Goal: Communication & Community: Ask a question

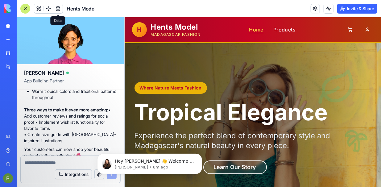
click at [255, 30] on link "Home" at bounding box center [256, 29] width 14 height 7
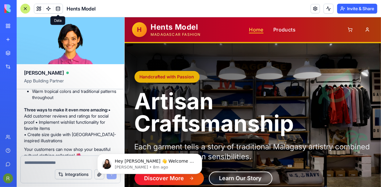
click at [259, 30] on link "Home" at bounding box center [256, 29] width 14 height 7
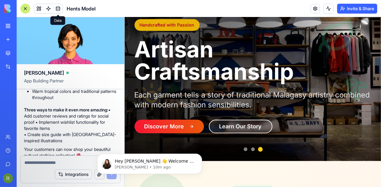
scroll to position [62, 0]
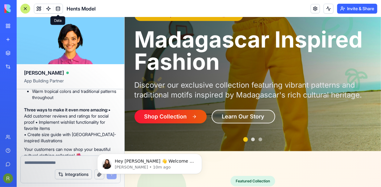
click at [251, 139] on button at bounding box center [253, 139] width 4 height 4
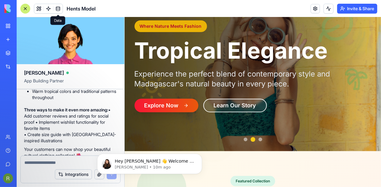
scroll to position [31, 0]
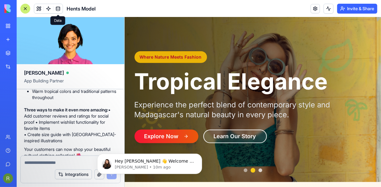
click at [258, 170] on button at bounding box center [260, 170] width 4 height 4
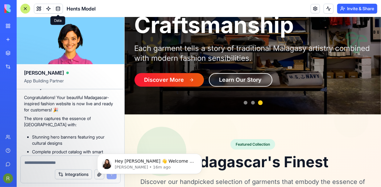
scroll to position [0, 0]
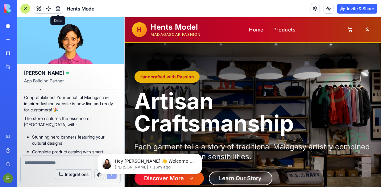
click at [213, 111] on h1 "Artisan Craftsmanship" at bounding box center [252, 112] width 237 height 44
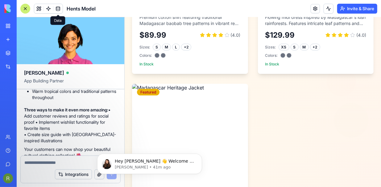
scroll to position [493, 0]
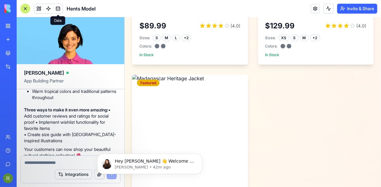
click at [57, 162] on textarea at bounding box center [70, 162] width 92 height 6
paste textarea "**********"
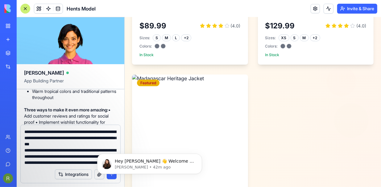
scroll to position [184, 0]
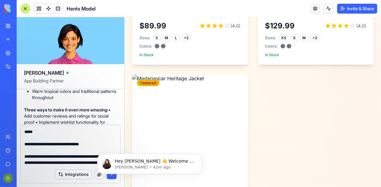
type textarea "**********"
click at [83, 175] on button "Integrations" at bounding box center [73, 174] width 37 height 10
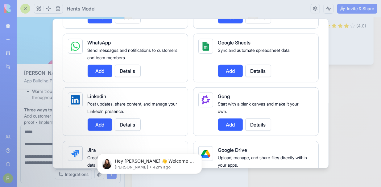
scroll to position [308, 0]
click at [105, 65] on button "Add" at bounding box center [100, 70] width 25 height 12
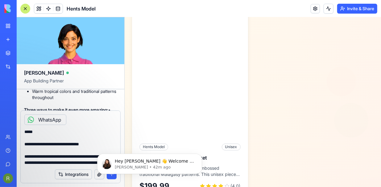
scroll to position [185, 0]
click at [98, 174] on div "Hey [PERSON_NAME] 👋 Welcome to Blocks 🙌 I'm here if you have any questions! [PE…" at bounding box center [149, 163] width 105 height 20
click at [101, 178] on body "Hey [PERSON_NAME] 👋 Welcome to Blocks 🙌 I'm here if you have any questions! [PE…" at bounding box center [149, 162] width 118 height 38
click at [112, 175] on body "Hey [PERSON_NAME] 👋 Welcome to Blocks 🙌 I'm here if you have any questions! [PE…" at bounding box center [149, 162] width 118 height 38
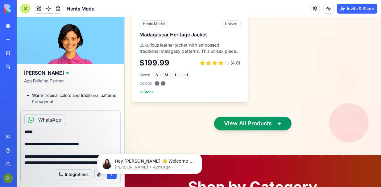
scroll to position [497, 0]
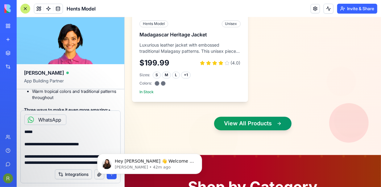
click at [110, 175] on body "Hey [PERSON_NAME] 👋 Welcome to Blocks 🙌 I'm here if you have any questions! [PE…" at bounding box center [149, 162] width 118 height 38
click at [117, 162] on div "Hey [PERSON_NAME] 👋 Welcome to Blocks 🙌 I'm here if you have any questions! [PE…" at bounding box center [149, 163] width 96 height 12
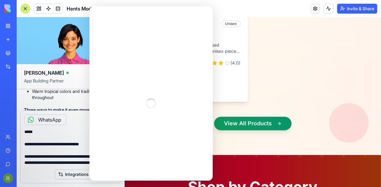
scroll to position [0, 0]
drag, startPoint x: 255, startPoint y: 132, endPoint x: 268, endPoint y: 58, distance: 75.1
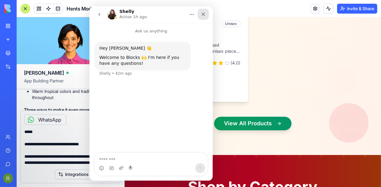
click at [203, 15] on icon "Close" at bounding box center [202, 14] width 5 height 5
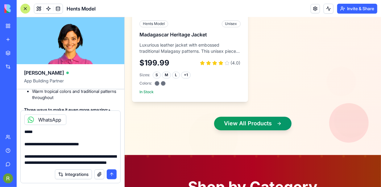
click at [113, 175] on button "submit" at bounding box center [112, 174] width 10 height 10
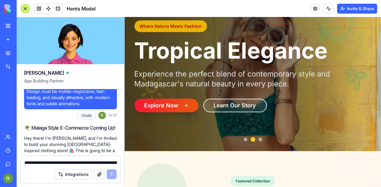
scroll to position [93, 0]
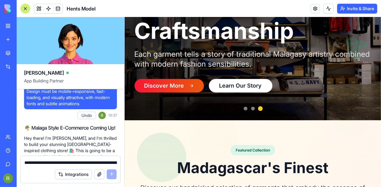
click at [231, 88] on button "Learn Our Story" at bounding box center [241, 86] width 64 height 14
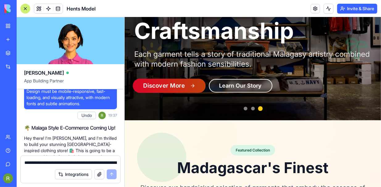
click at [183, 88] on button "Discover More" at bounding box center [168, 85] width 73 height 14
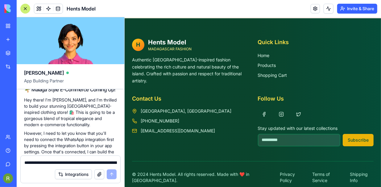
scroll to position [763, 0]
